Goal: Transaction & Acquisition: Book appointment/travel/reservation

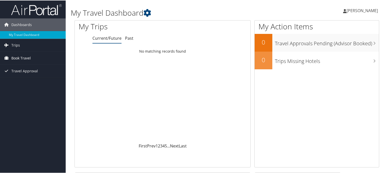
click at [24, 56] on span "Book Travel" at bounding box center [20, 57] width 19 height 13
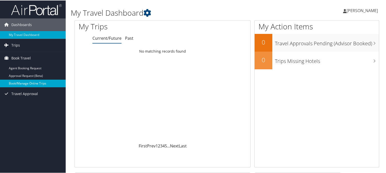
click at [25, 82] on link "Book/Manage Online Trips" at bounding box center [33, 83] width 66 height 8
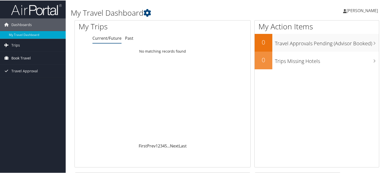
click at [24, 58] on span "Book Travel" at bounding box center [20, 57] width 19 height 13
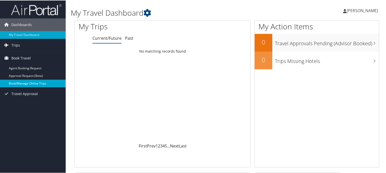
click at [29, 82] on link "Book/Manage Online Trips" at bounding box center [33, 83] width 66 height 8
